Goal: Information Seeking & Learning: Check status

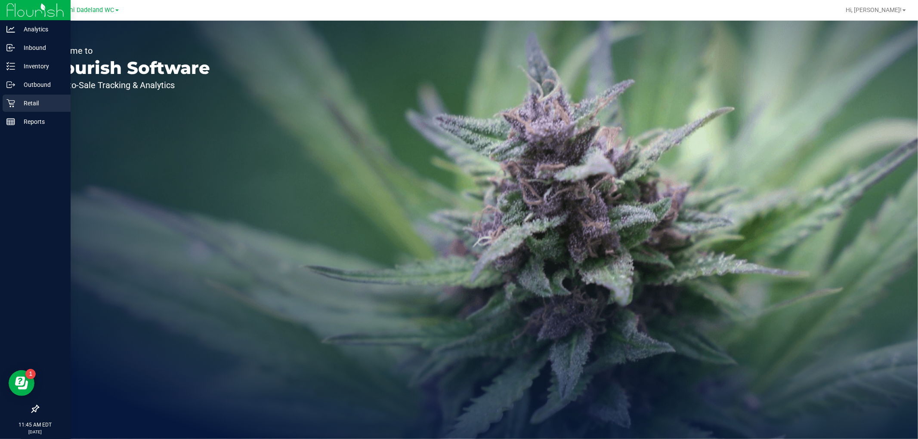
click at [35, 102] on p "Retail" at bounding box center [41, 103] width 52 height 10
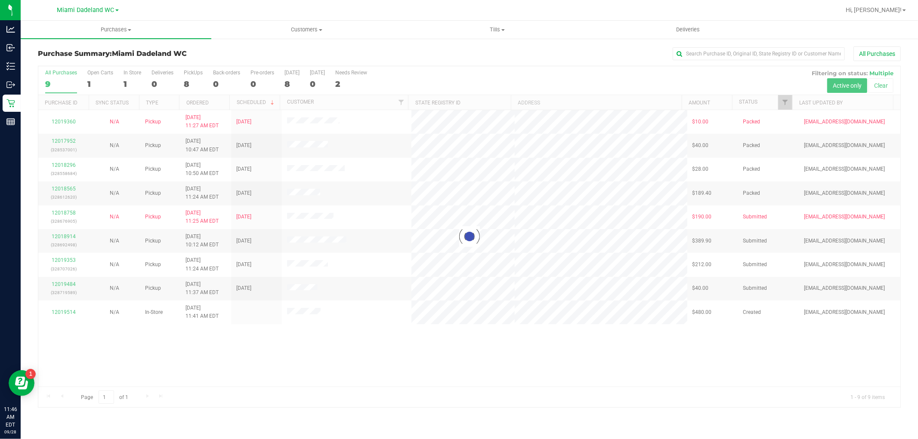
drag, startPoint x: 450, startPoint y: 347, endPoint x: 330, endPoint y: 308, distance: 126.4
click at [448, 347] on div at bounding box center [469, 236] width 862 height 341
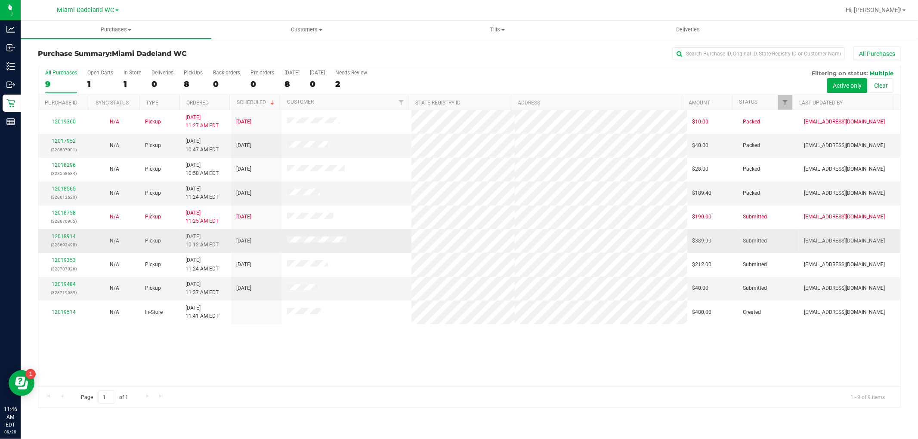
click at [70, 232] on td "12018914 (328692498)" at bounding box center [63, 241] width 51 height 24
click at [70, 238] on link "12018914" at bounding box center [64, 237] width 24 height 6
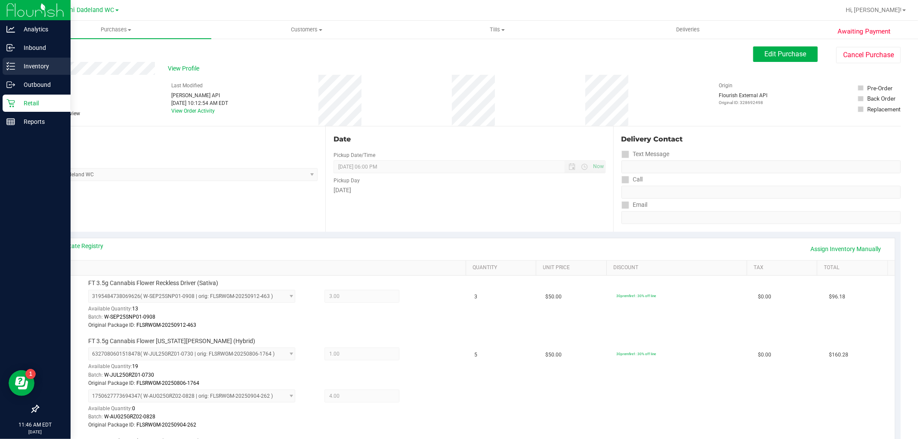
click at [28, 63] on p "Inventory" at bounding box center [41, 66] width 52 height 10
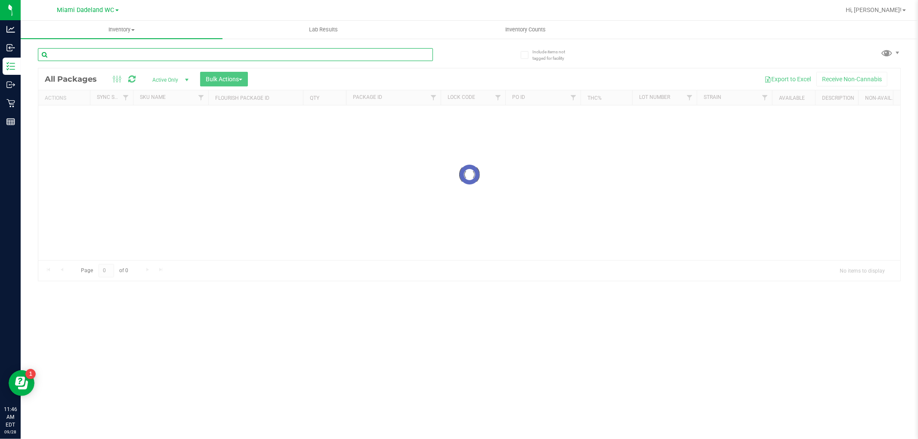
click at [289, 60] on input "text" at bounding box center [235, 54] width 395 height 13
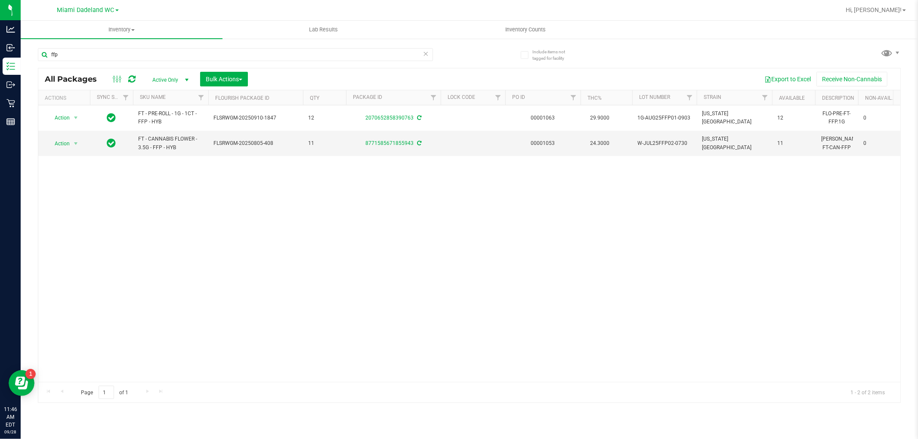
click at [186, 179] on div "Action Action Adjust qty Create package Edit attributes Global inventory Locate…" at bounding box center [469, 243] width 862 height 277
click at [109, 53] on input "ffp" at bounding box center [235, 54] width 395 height 13
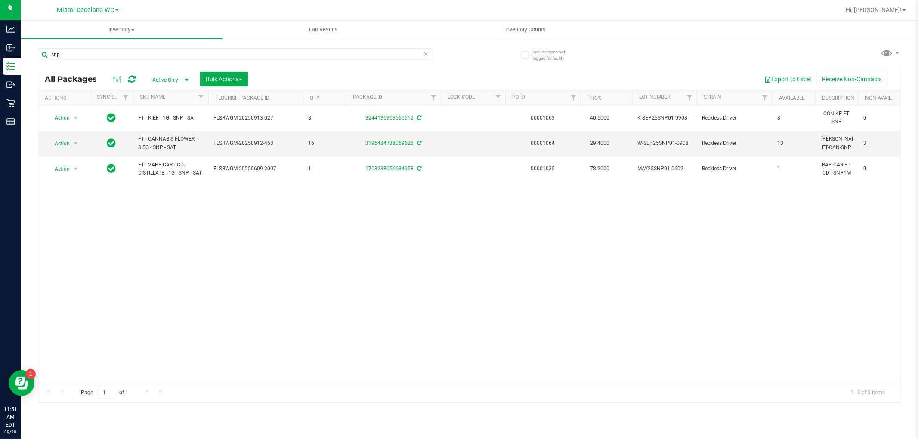
click at [249, 224] on div "Action Action Adjust qty Create package Edit attributes Global inventory Locate…" at bounding box center [469, 243] width 862 height 277
click at [70, 54] on input "snp" at bounding box center [235, 54] width 395 height 13
type input "jle"
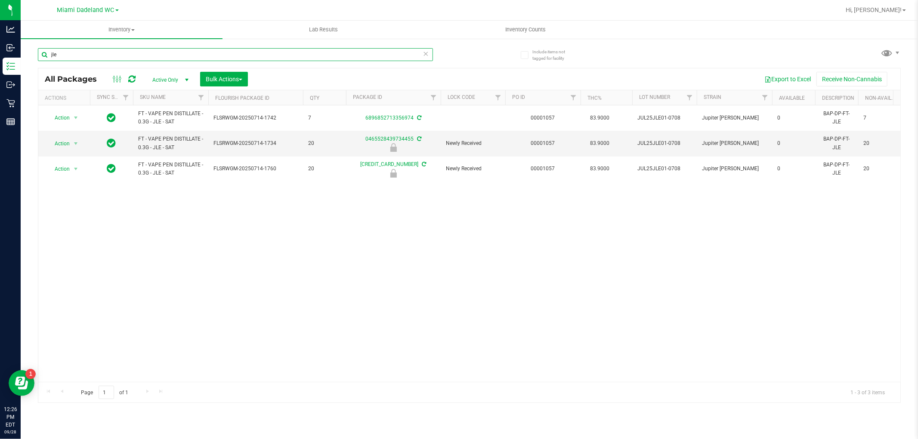
click at [196, 50] on input "jle" at bounding box center [235, 54] width 395 height 13
